Goal: Task Accomplishment & Management: Manage account settings

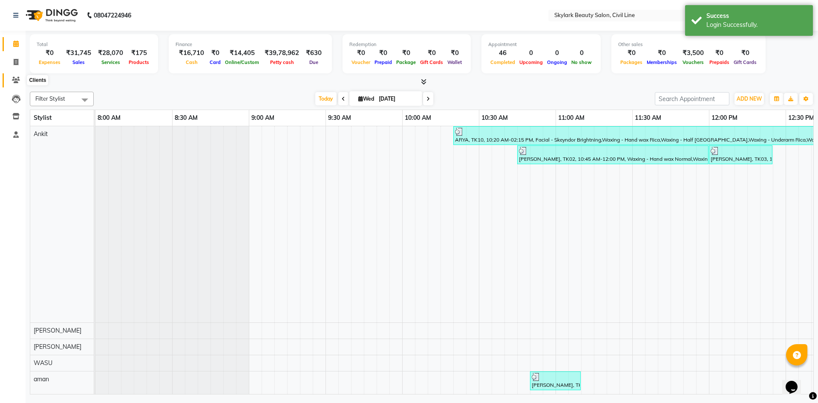
click at [18, 81] on icon at bounding box center [16, 80] width 8 height 6
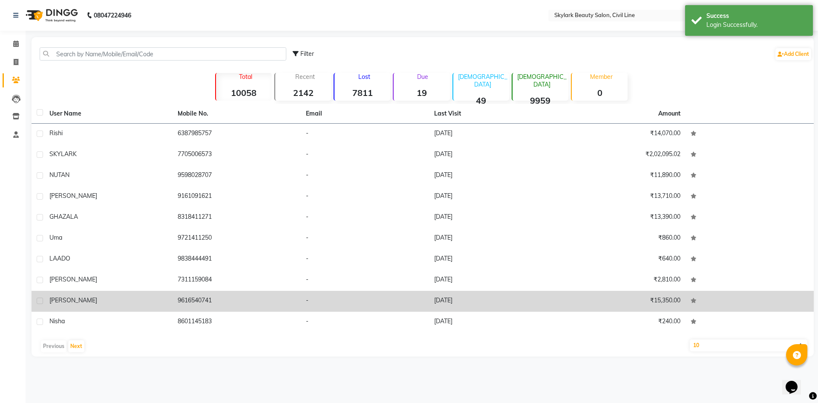
click at [97, 301] on div "[PERSON_NAME]" at bounding box center [108, 300] width 118 height 9
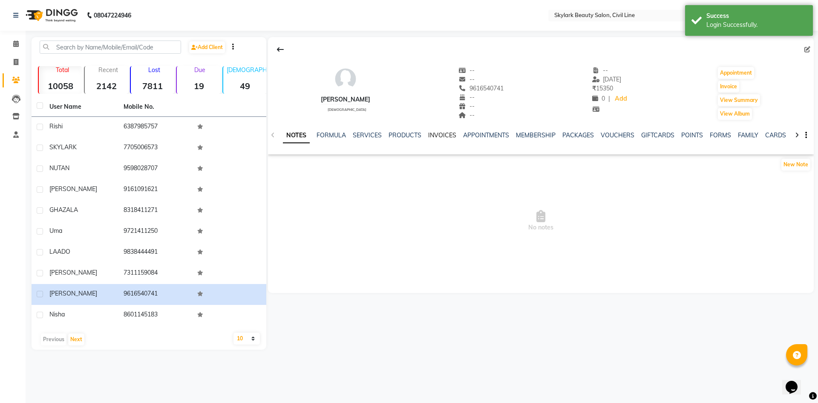
click at [435, 131] on link "INVOICES" at bounding box center [442, 135] width 28 height 8
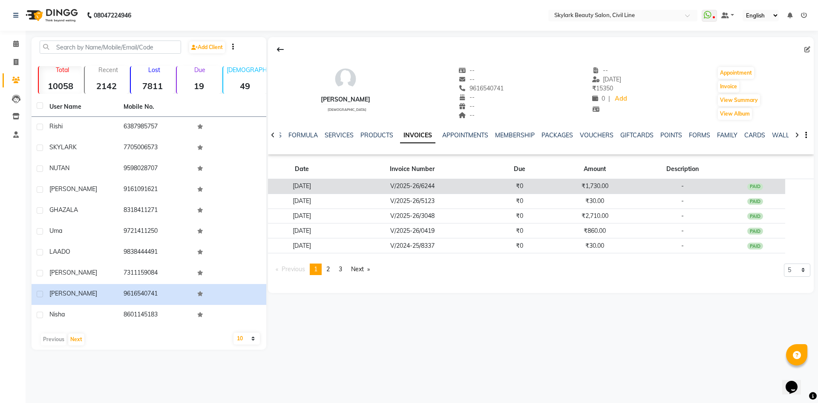
click at [489, 185] on td "V/2025-26/6244" at bounding box center [412, 186] width 153 height 15
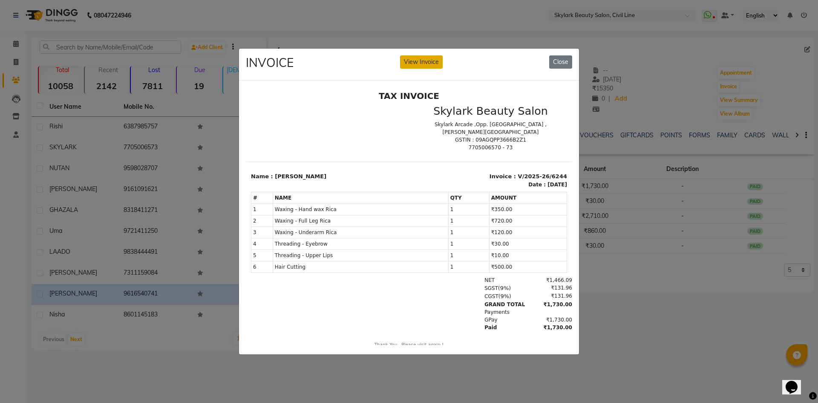
click at [420, 61] on button "View Invoice" at bounding box center [421, 61] width 43 height 13
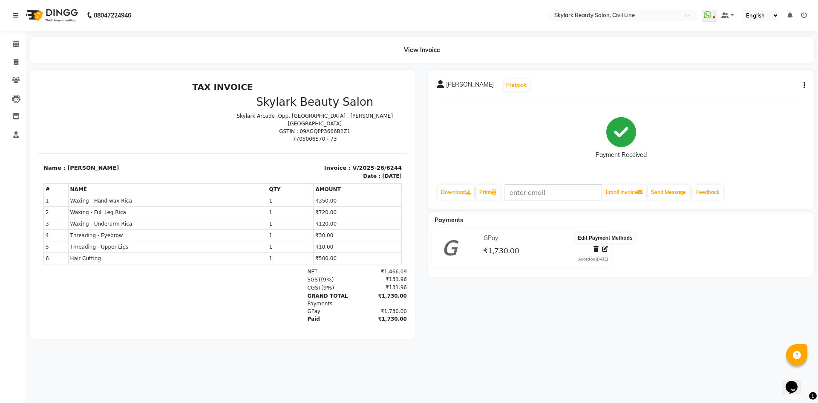
click at [602, 250] on icon at bounding box center [605, 249] width 6 height 6
select select "5"
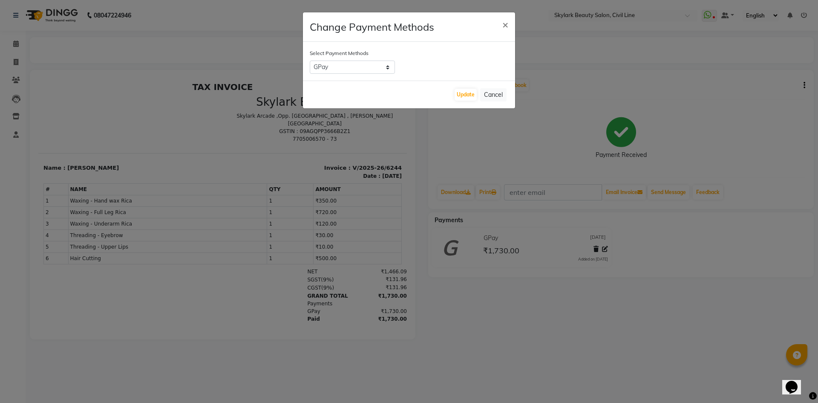
click at [508, 128] on ngb-modal-window "Change Payment Methods × Select Payment Methods CASH CARD GPay PhonePe ONLINE U…" at bounding box center [409, 201] width 818 height 403
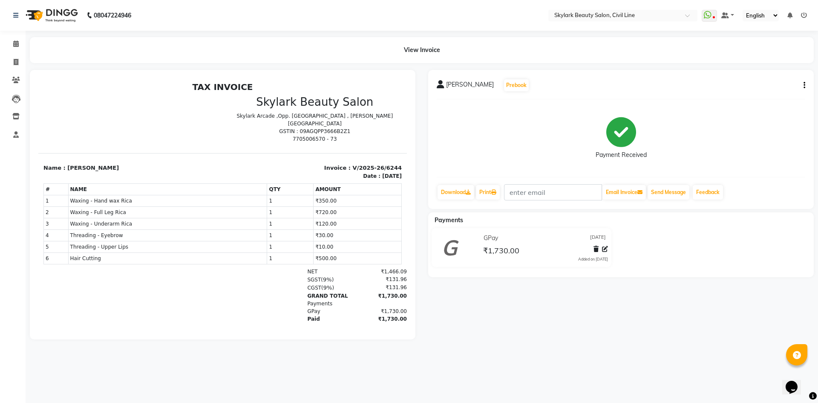
click at [804, 86] on icon "button" at bounding box center [805, 85] width 2 height 0
click at [753, 91] on div "Edit Invoice" at bounding box center [762, 90] width 58 height 11
select select "service"
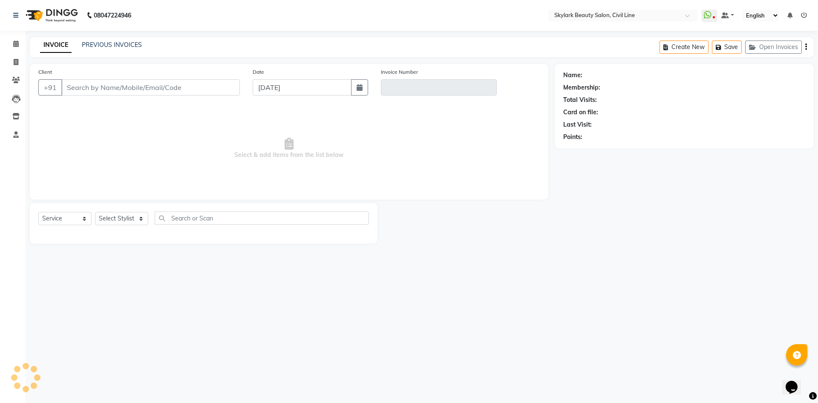
type input "9616540741"
type input "V/2025-26/6244"
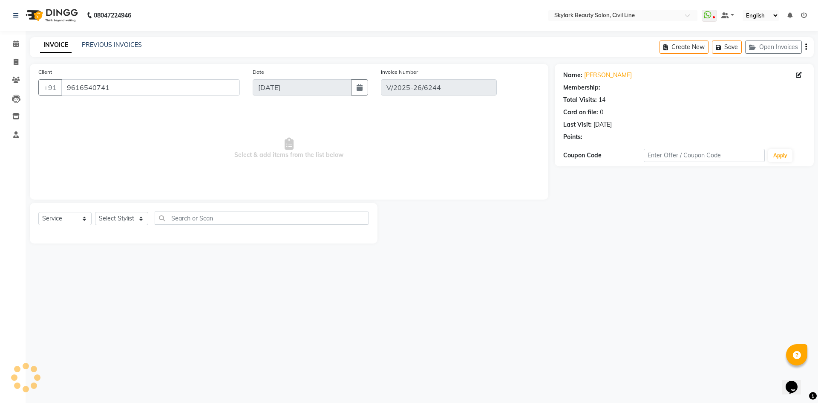
select select "select"
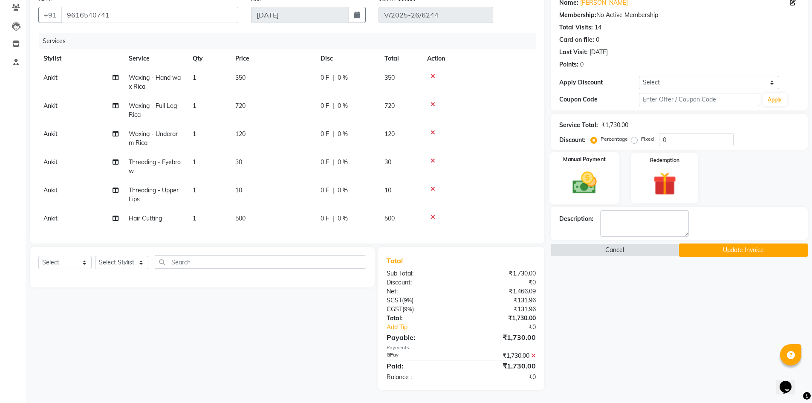
scroll to position [79, 0]
click at [432, 158] on icon at bounding box center [432, 161] width 5 height 6
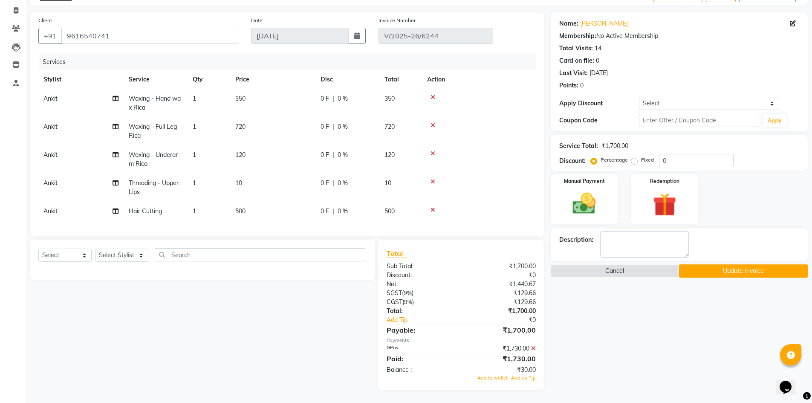
click at [535, 348] on icon at bounding box center [533, 348] width 5 height 6
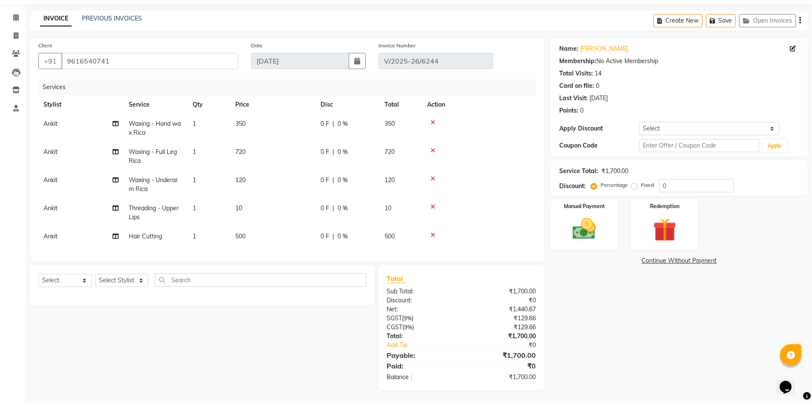
scroll to position [33, 0]
click at [613, 236] on div "Manual Payment" at bounding box center [584, 224] width 70 height 52
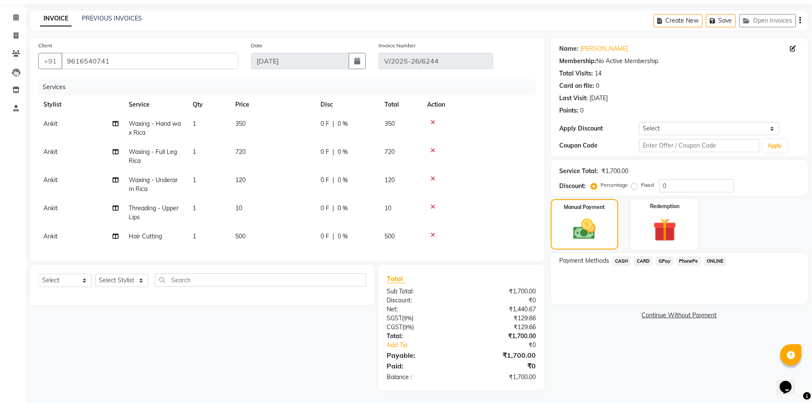
click at [665, 256] on span "GPay" at bounding box center [663, 261] width 17 height 10
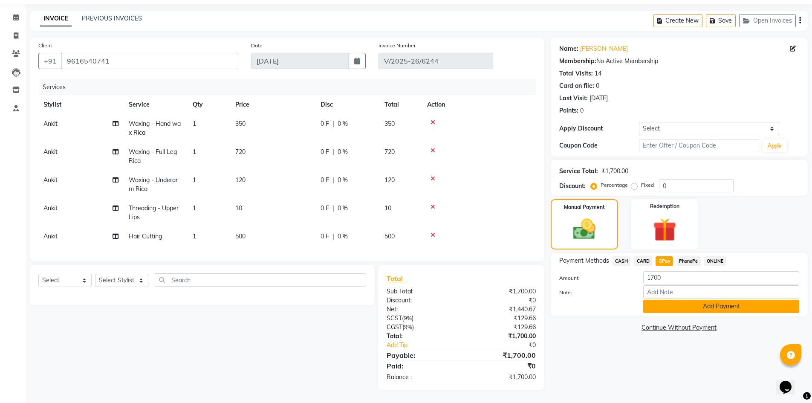
click at [677, 300] on button "Add Payment" at bounding box center [721, 306] width 156 height 13
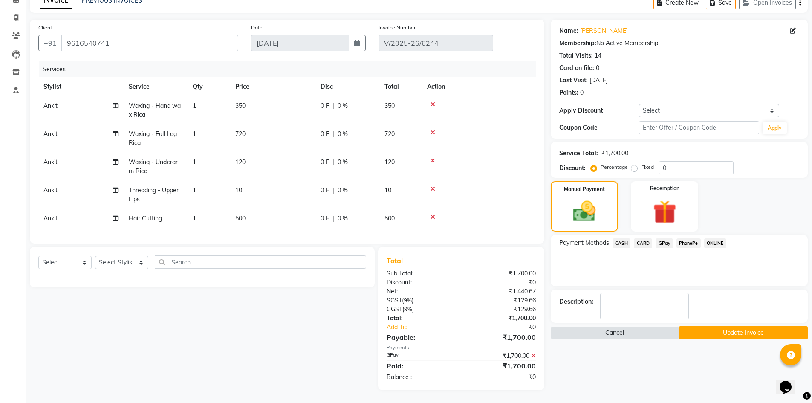
scroll to position [51, 0]
click at [708, 326] on button "Update Invoice" at bounding box center [743, 332] width 129 height 13
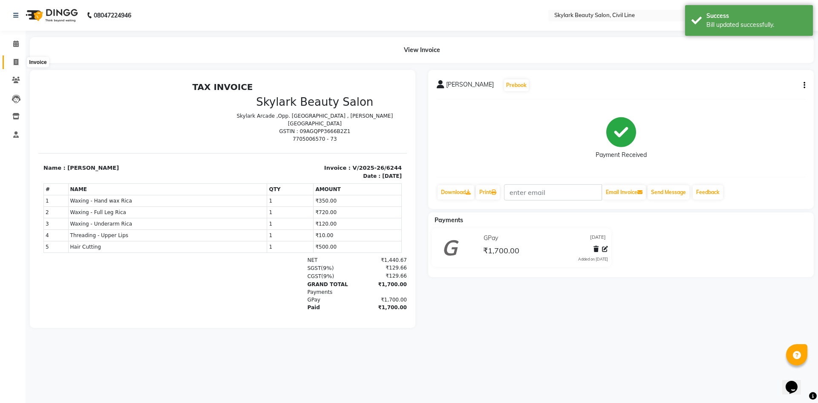
click at [15, 64] on icon at bounding box center [16, 62] width 5 height 6
select select "service"
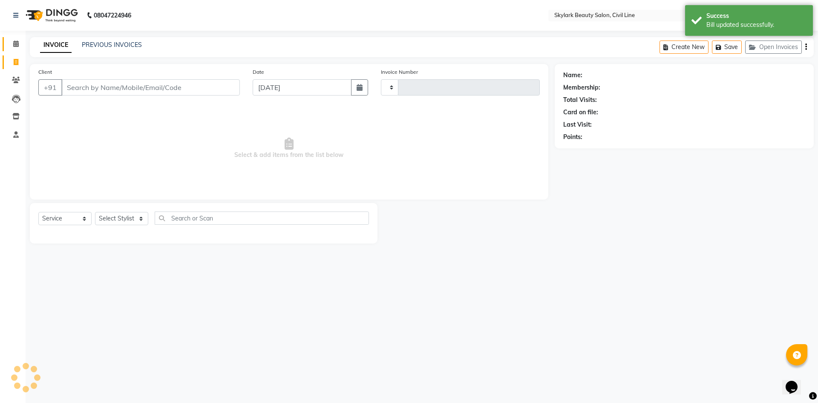
type input "6253"
select select "4588"
click at [17, 41] on icon at bounding box center [16, 43] width 6 height 6
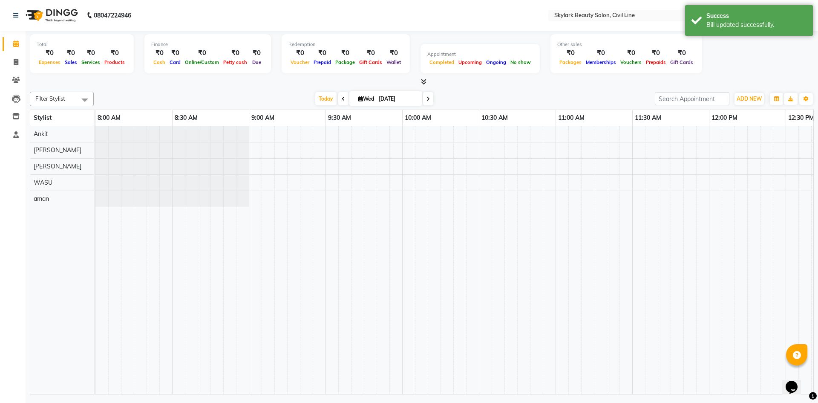
scroll to position [0, 1276]
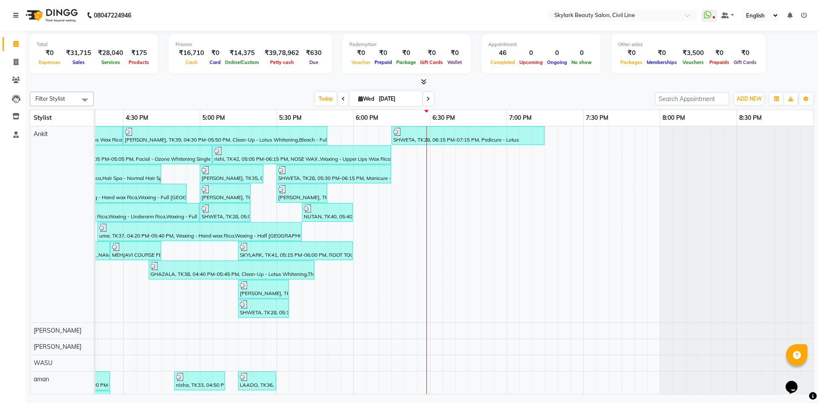
click at [807, 17] on icon at bounding box center [804, 15] width 6 height 6
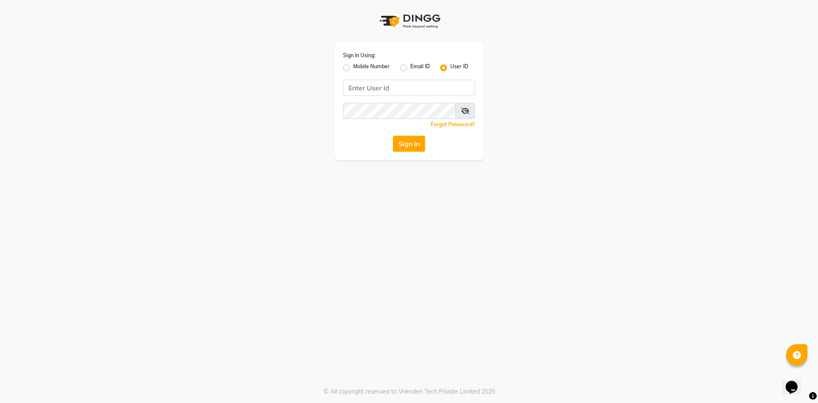
click at [353, 68] on label "Mobile Number" at bounding box center [371, 68] width 37 height 10
click at [353, 68] on input "Mobile Number" at bounding box center [356, 66] width 6 height 6
radio input "true"
radio input "false"
click at [418, 85] on input "Username" at bounding box center [424, 88] width 104 height 16
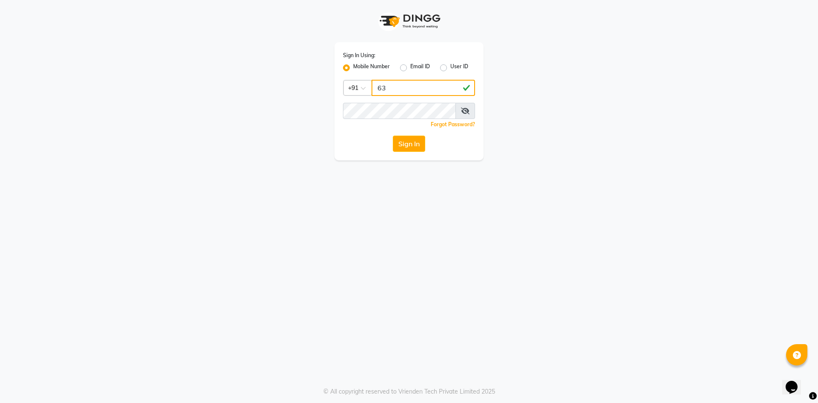
type input "6"
type input "8400013886"
click at [407, 144] on button "Sign In" at bounding box center [409, 144] width 32 height 16
